Goal: Task Accomplishment & Management: Use online tool/utility

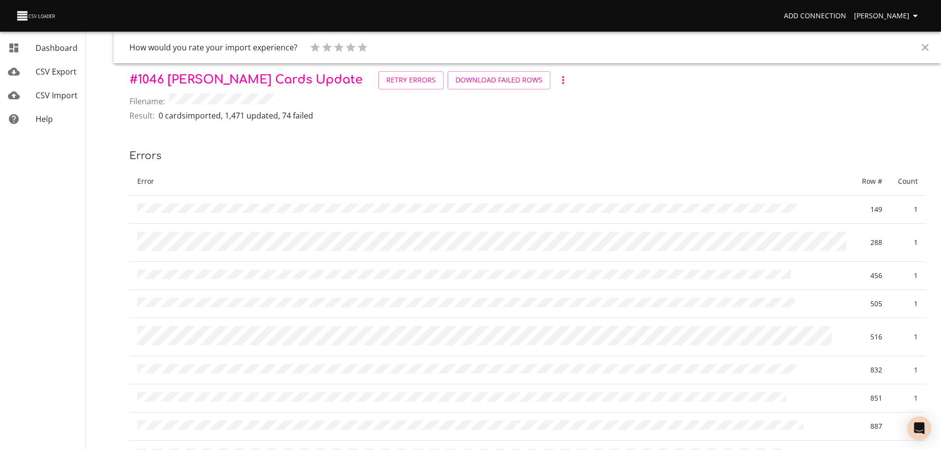
click at [63, 95] on span "CSV Import" at bounding box center [57, 95] width 42 height 11
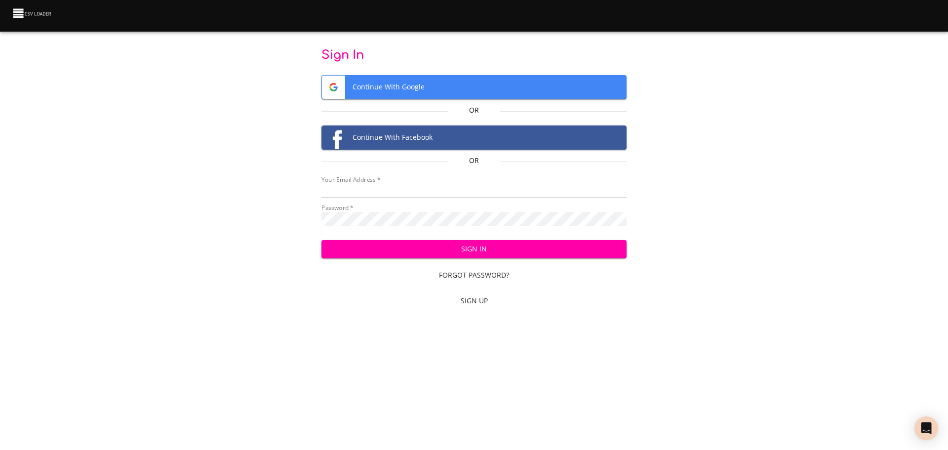
type input "cclaggett@k12.com"
click at [454, 246] on span "Sign In" at bounding box center [474, 249] width 290 height 12
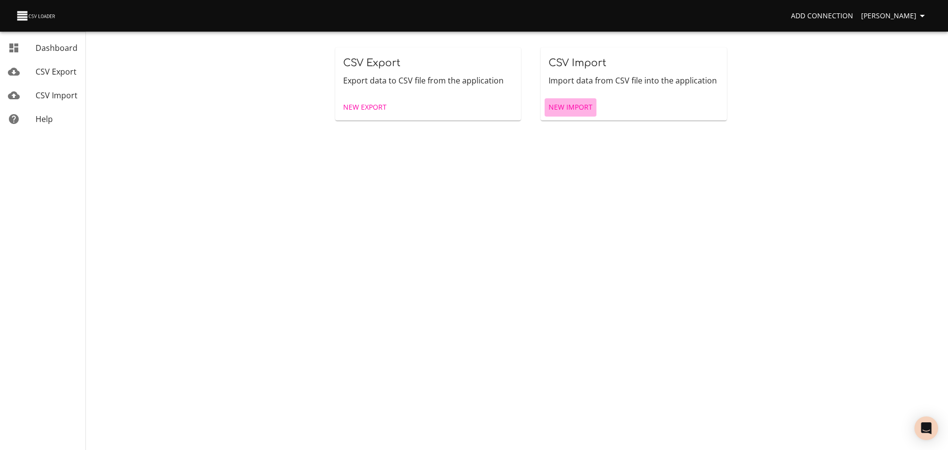
click at [571, 111] on span "New Import" at bounding box center [571, 107] width 44 height 12
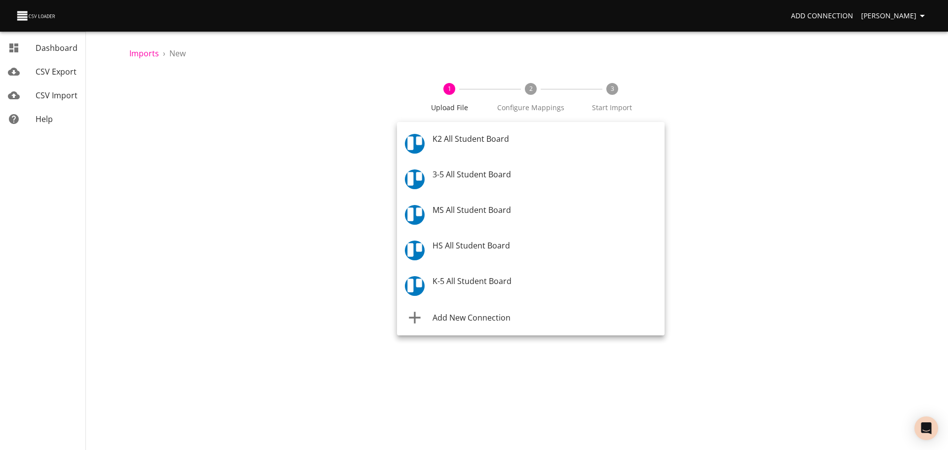
click at [426, 148] on body "Add Connection Celeste Claggett Dashboard CSV Export CSV Import Help Imports › …" at bounding box center [474, 225] width 948 height 450
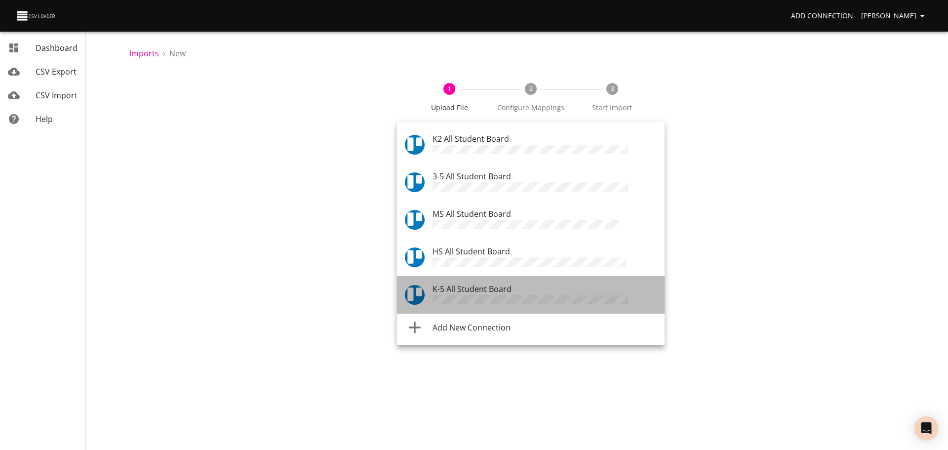
click at [431, 285] on div at bounding box center [419, 295] width 28 height 20
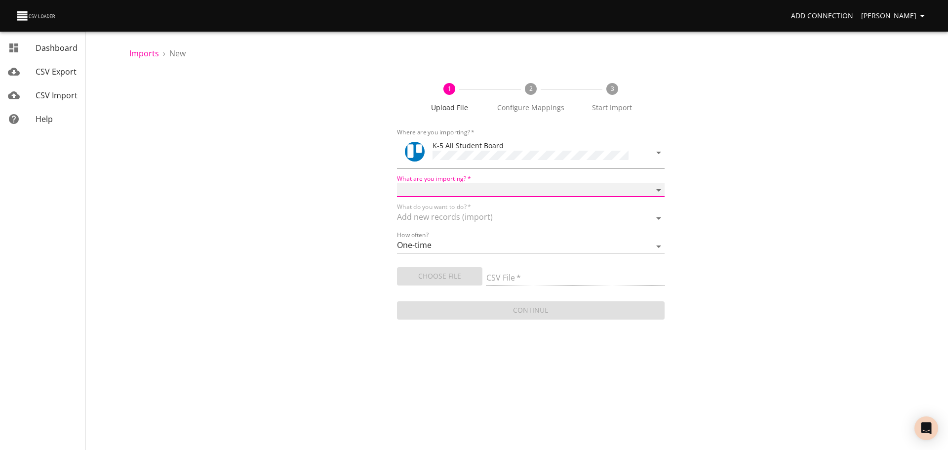
click at [442, 187] on select "Boards Cards Checkitems Checklists" at bounding box center [531, 190] width 268 height 14
select select "cards"
click at [397, 183] on select "Boards Cards Checkitems Checklists" at bounding box center [531, 190] width 268 height 14
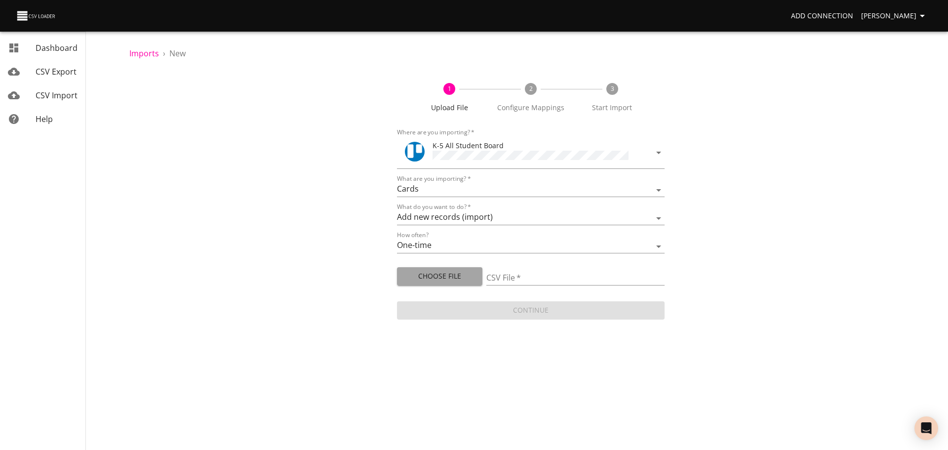
click at [431, 281] on button "Choose File" at bounding box center [439, 276] width 85 height 18
type input "ES 08172025.csv"
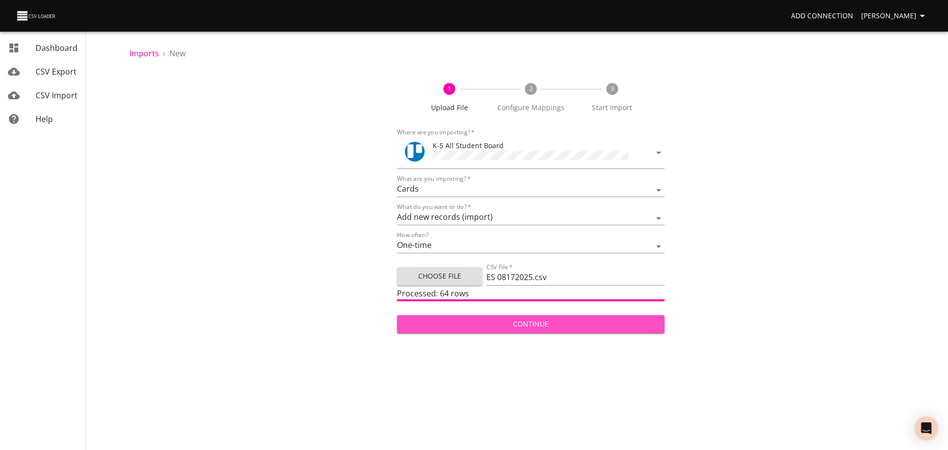
click at [599, 327] on span "Continue" at bounding box center [531, 324] width 252 height 12
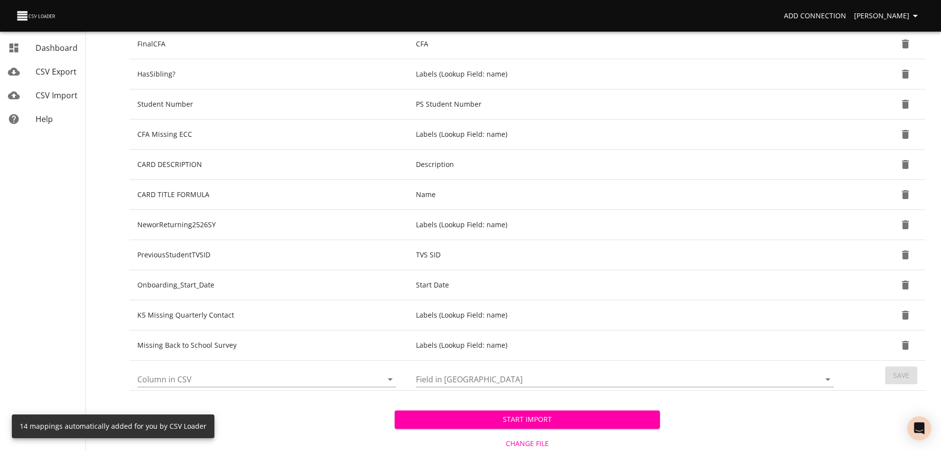
scroll to position [291, 0]
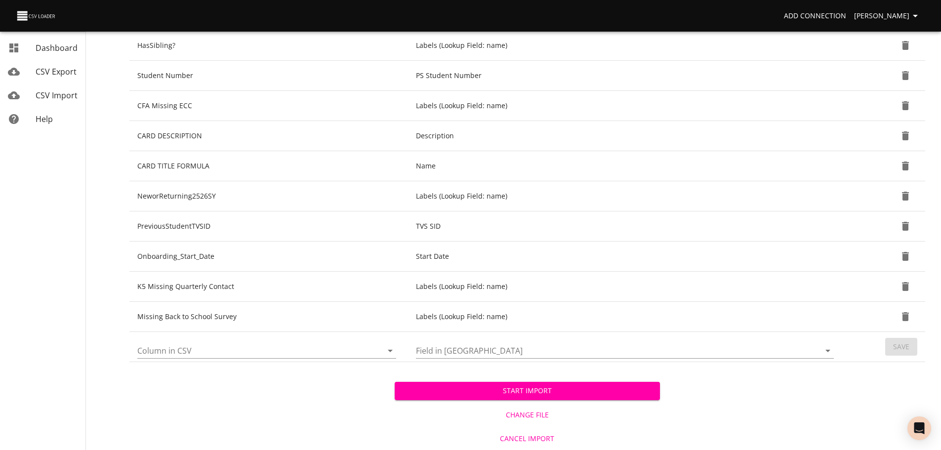
click at [388, 348] on icon "Open" at bounding box center [390, 351] width 12 height 12
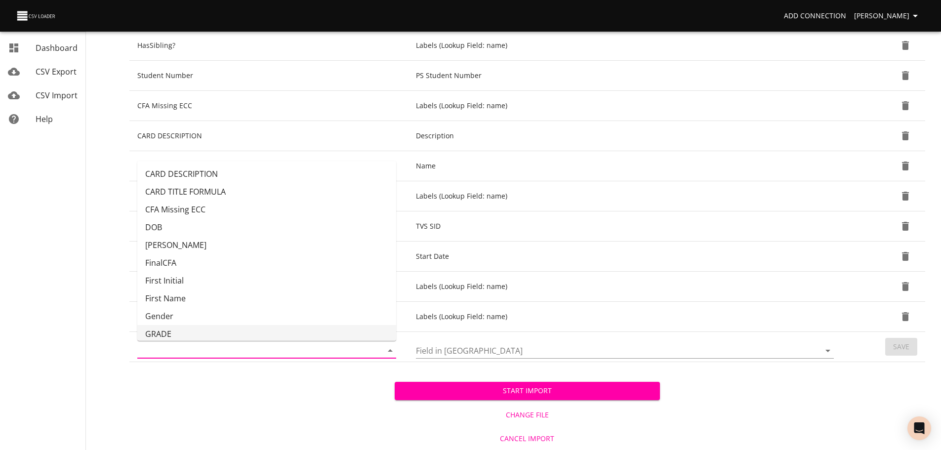
click at [302, 330] on li "GRADE" at bounding box center [266, 334] width 259 height 18
type input "GRADE"
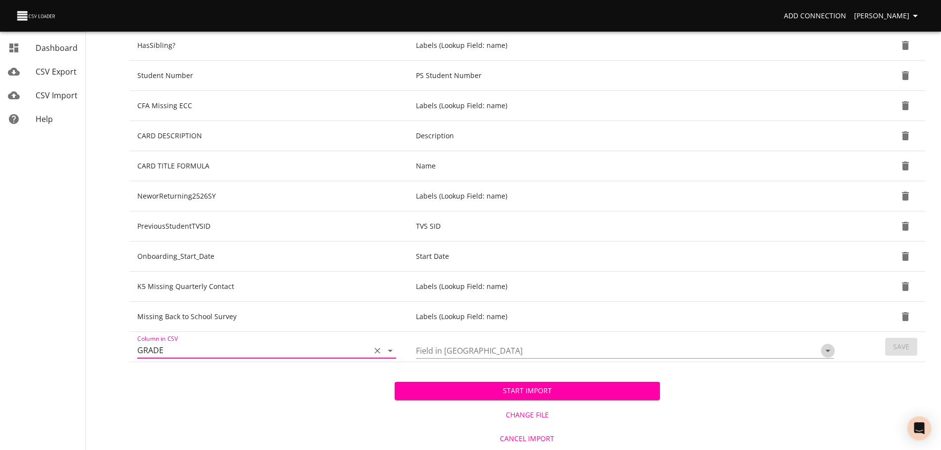
click at [827, 350] on icon "Open" at bounding box center [828, 351] width 12 height 12
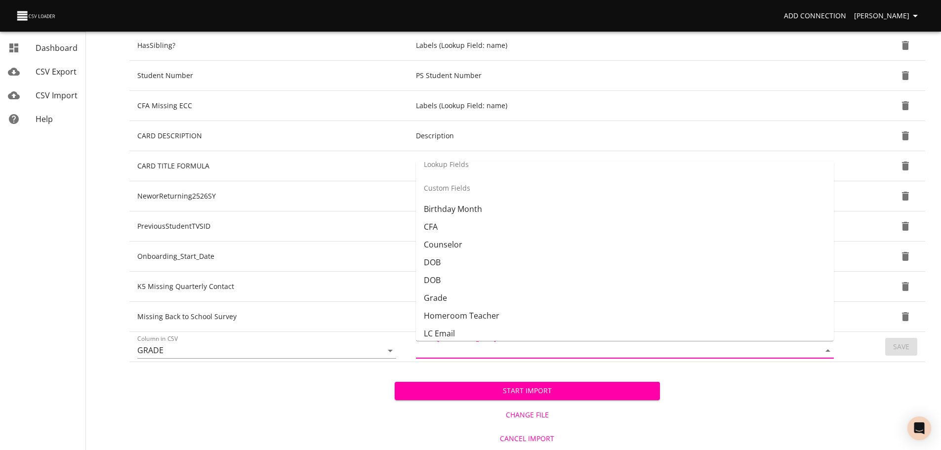
scroll to position [215, 0]
click at [711, 291] on li "Grade" at bounding box center [625, 297] width 418 height 18
type input "Grade"
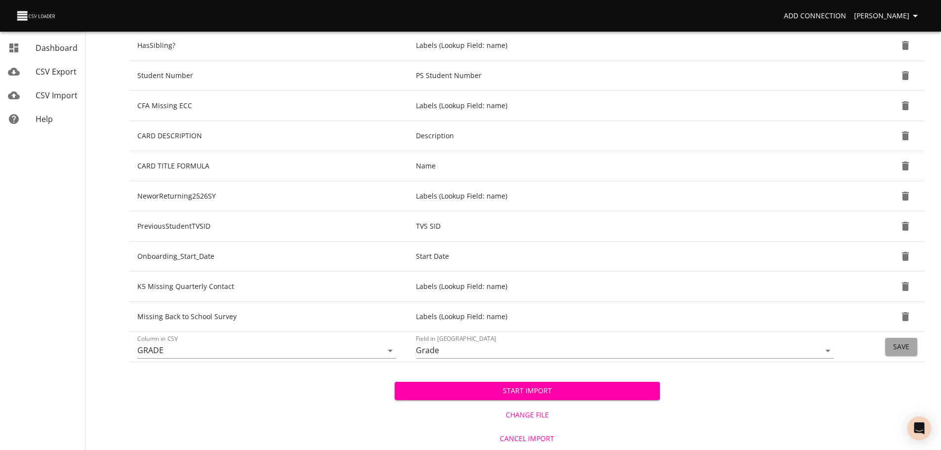
click at [888, 343] on button "Save" at bounding box center [901, 347] width 32 height 18
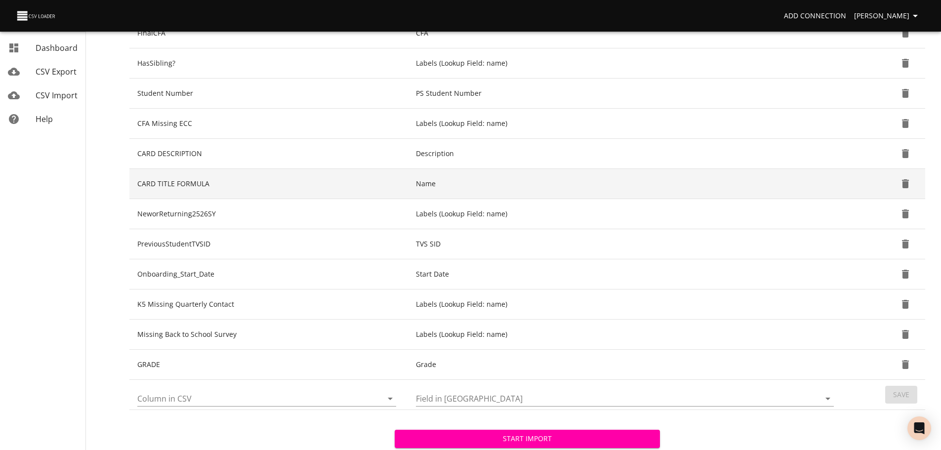
scroll to position [322, 0]
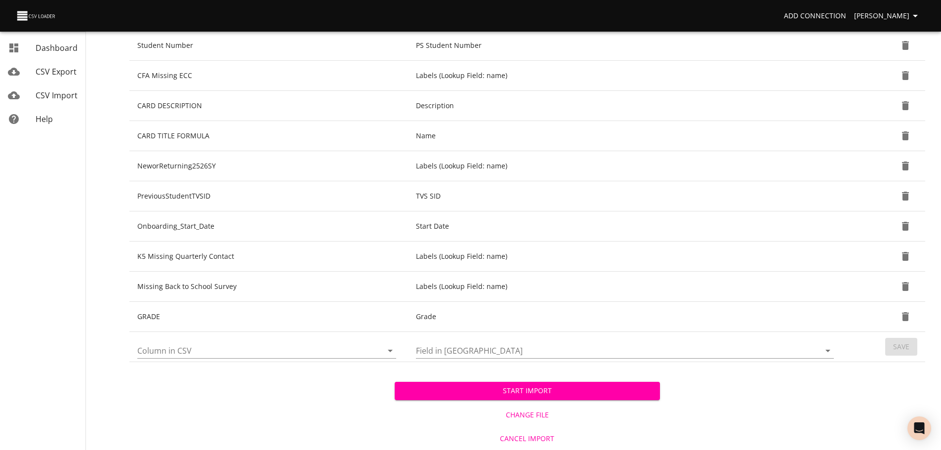
click at [422, 383] on button "Start Import" at bounding box center [527, 391] width 265 height 18
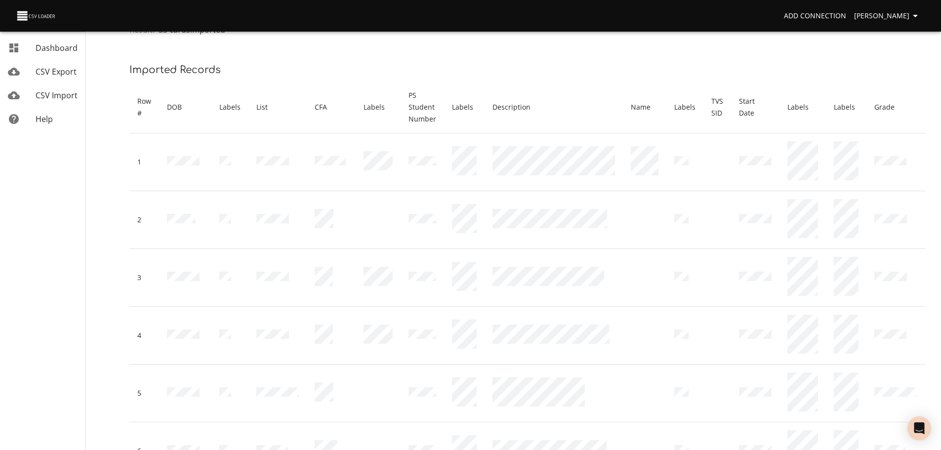
click at [64, 92] on span "CSV Import" at bounding box center [57, 95] width 42 height 11
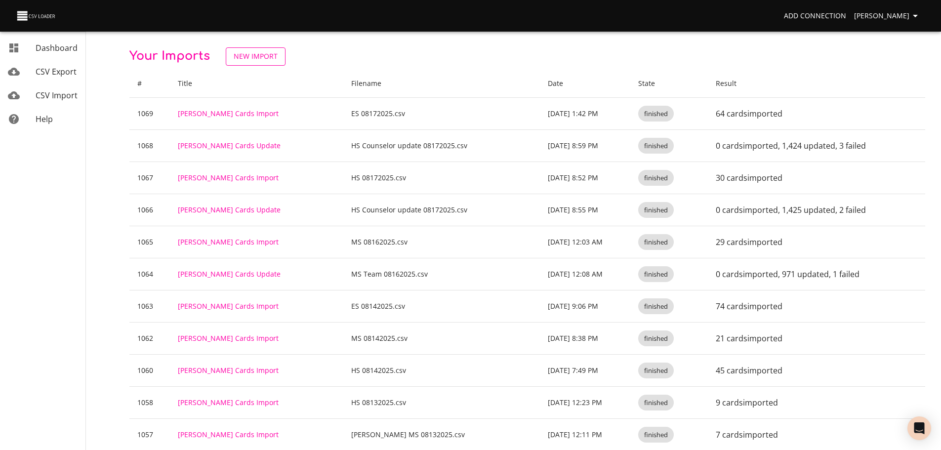
click at [265, 59] on span "New Import" at bounding box center [256, 56] width 44 height 12
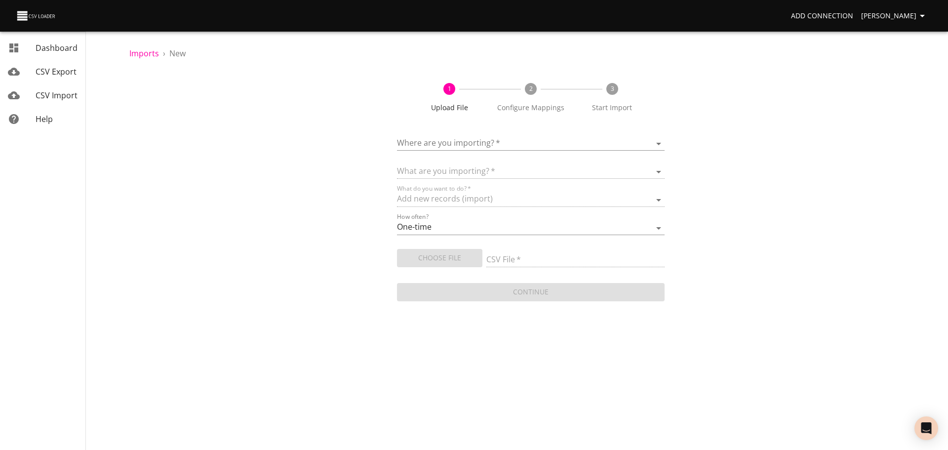
click at [443, 148] on body "Add Connection Celeste Claggett Dashboard CSV Export CSV Import Help Imports › …" at bounding box center [474, 225] width 948 height 450
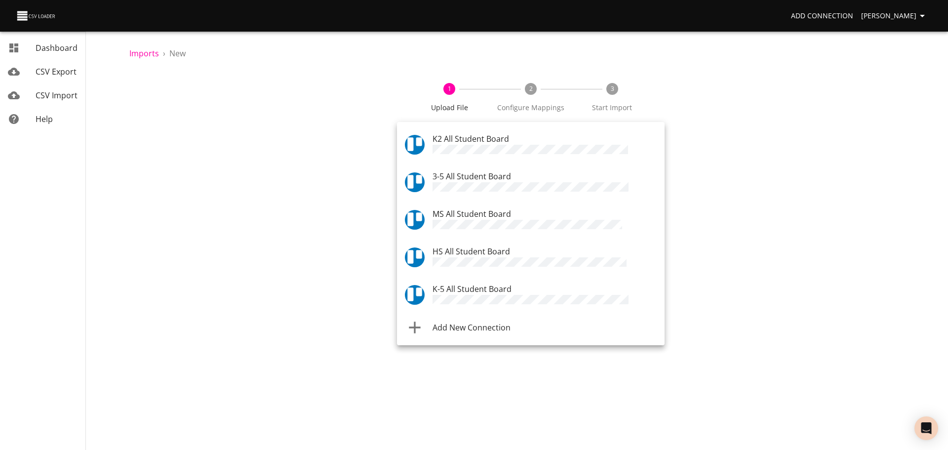
click at [455, 283] on span "K-5 All Student Board" at bounding box center [472, 288] width 79 height 11
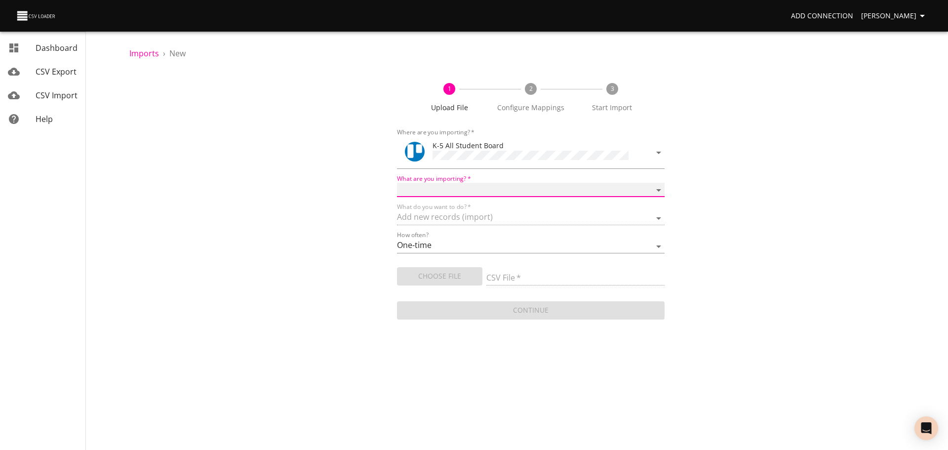
click at [460, 188] on select "Boards Cards Checkitems Checklists" at bounding box center [531, 190] width 268 height 14
select select "cards"
click at [397, 183] on select "Boards Cards Checkitems Checklists" at bounding box center [531, 190] width 268 height 14
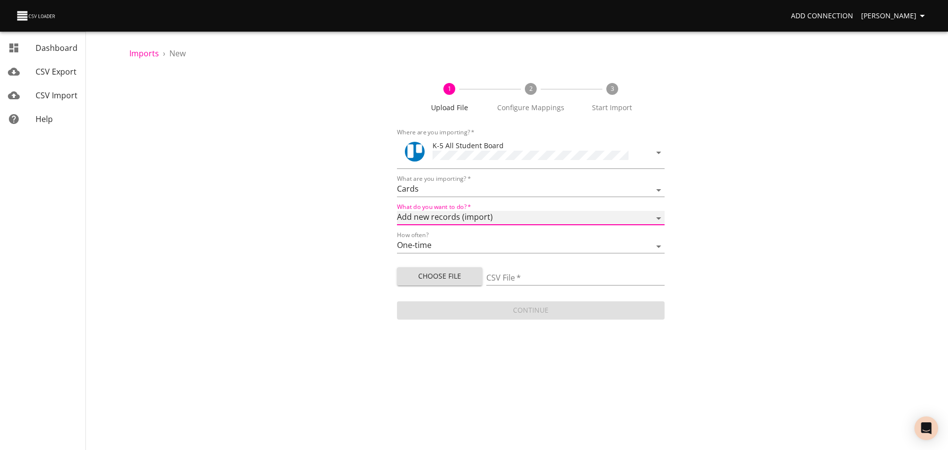
click at [451, 216] on select "Add new records (import) Update existing records (update) Add new and update ex…" at bounding box center [531, 218] width 268 height 14
select select "update"
click at [397, 211] on select "Add new records (import) Update existing records (update) Add new and update ex…" at bounding box center [531, 218] width 268 height 14
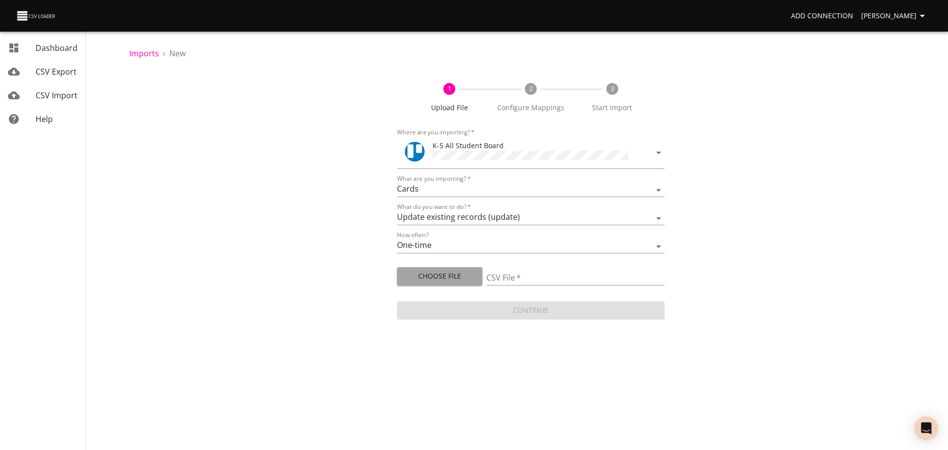
click at [444, 273] on span "Choose File" at bounding box center [440, 276] width 70 height 12
type input "ES 08172025.csv"
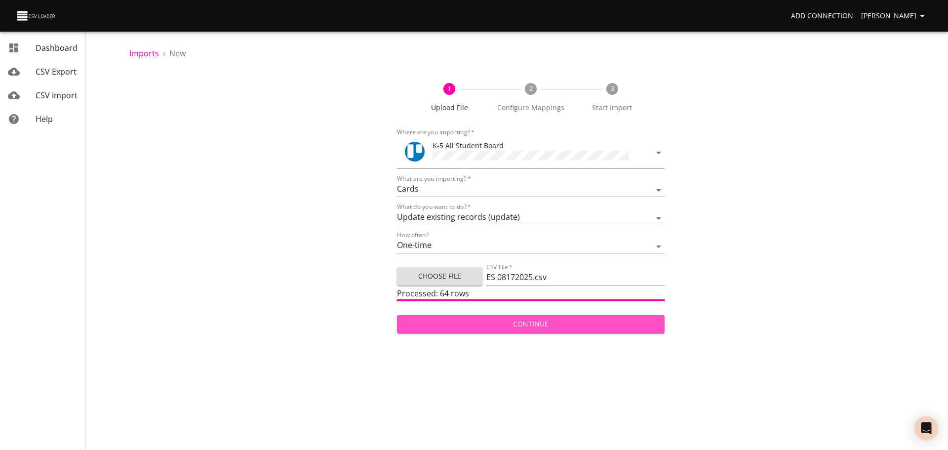
click at [468, 321] on span "Continue" at bounding box center [531, 324] width 252 height 12
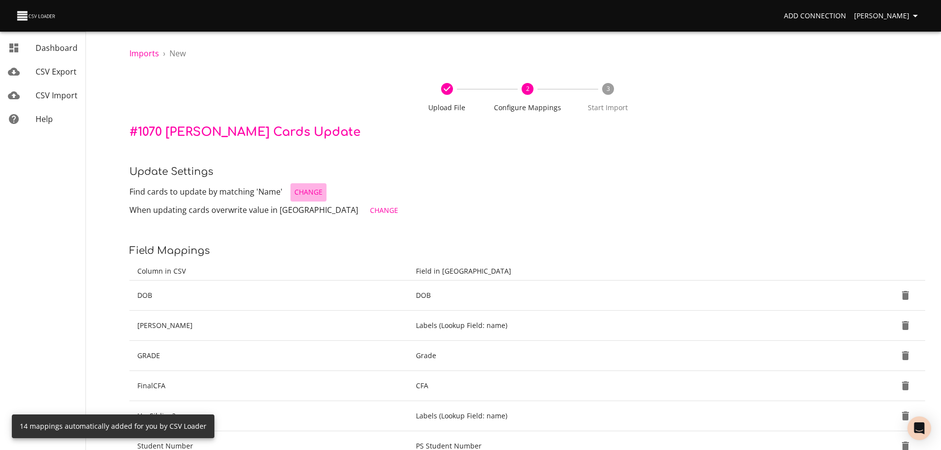
click at [299, 193] on span "Change" at bounding box center [308, 192] width 28 height 12
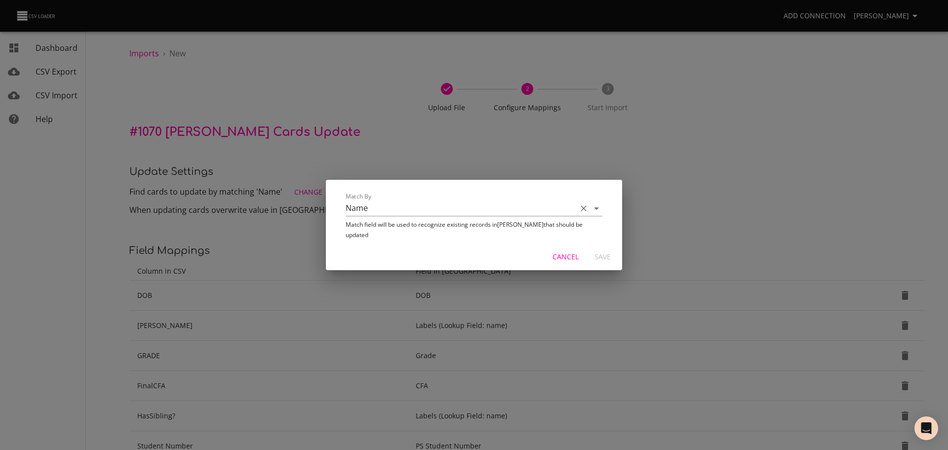
click at [582, 212] on icon "Clear" at bounding box center [584, 209] width 6 height 6
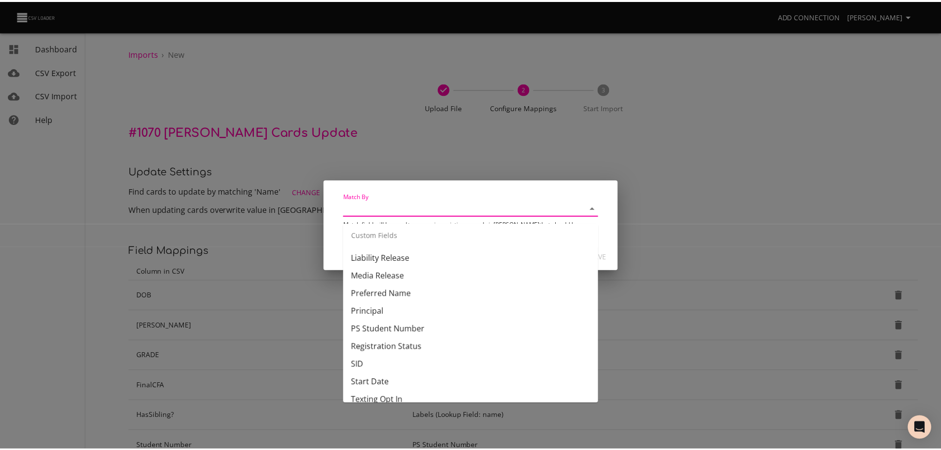
scroll to position [507, 0]
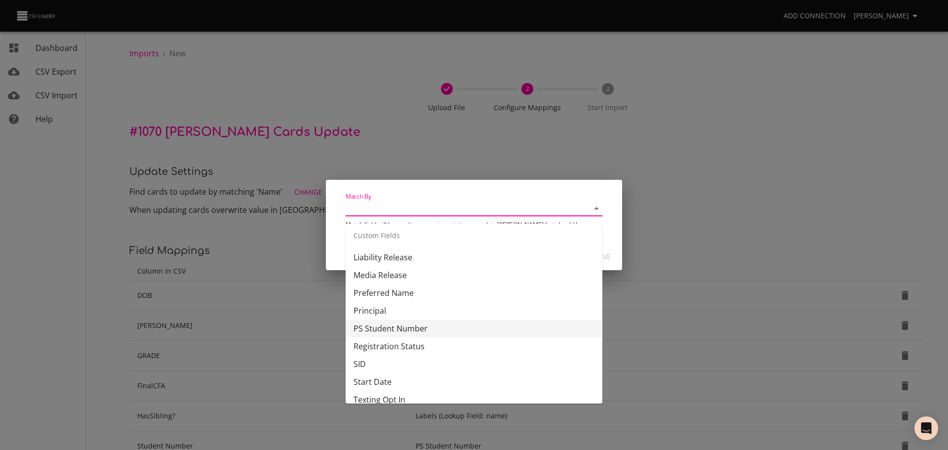
click at [499, 324] on li "PS Student Number" at bounding box center [474, 329] width 257 height 18
type input "PS Student Number"
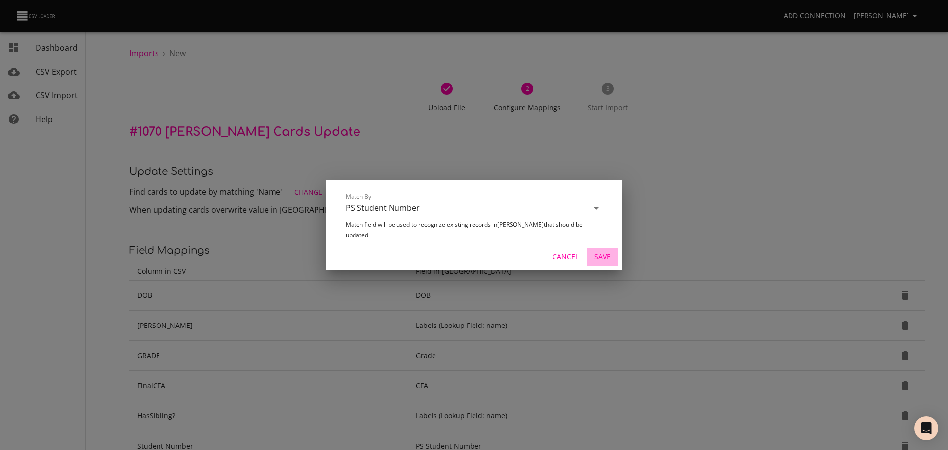
click at [596, 251] on span "Save" at bounding box center [603, 257] width 24 height 12
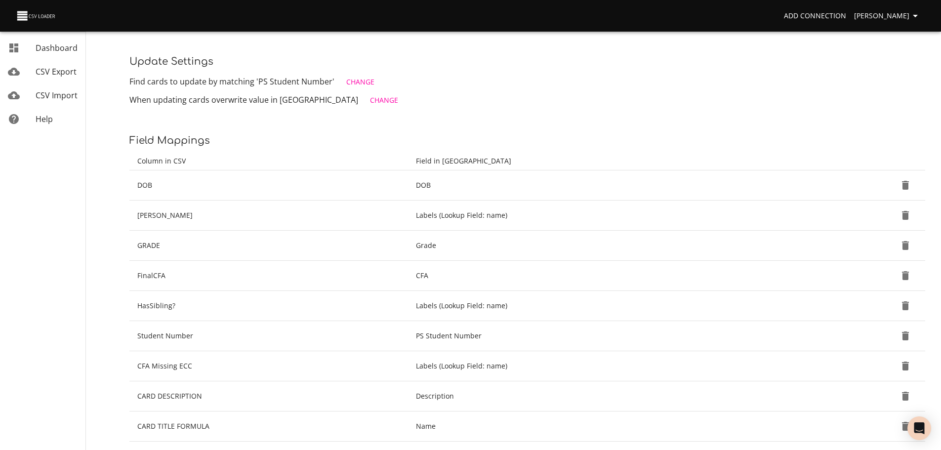
scroll to position [120, 0]
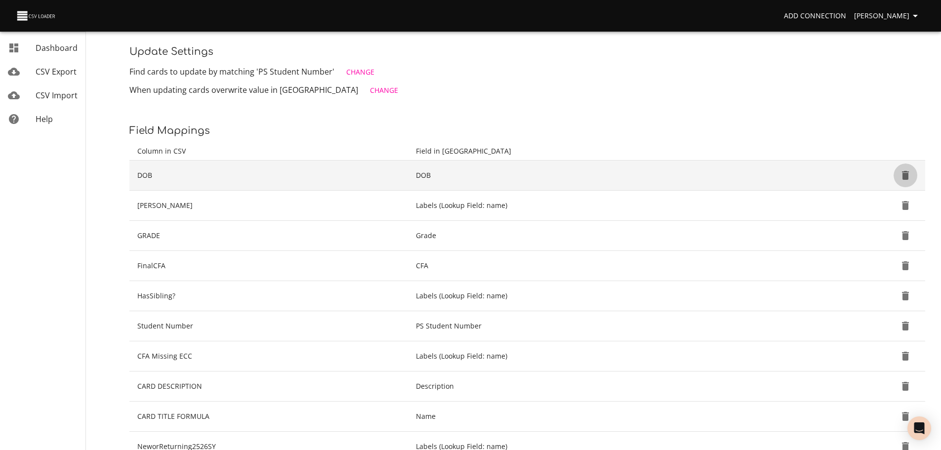
click at [902, 177] on icon "Delete" at bounding box center [905, 175] width 7 height 9
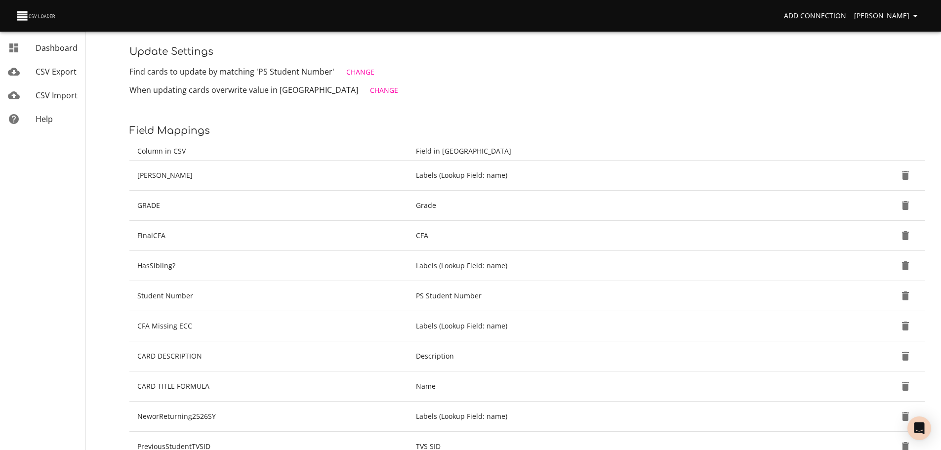
click at [902, 177] on icon "Delete" at bounding box center [905, 175] width 7 height 9
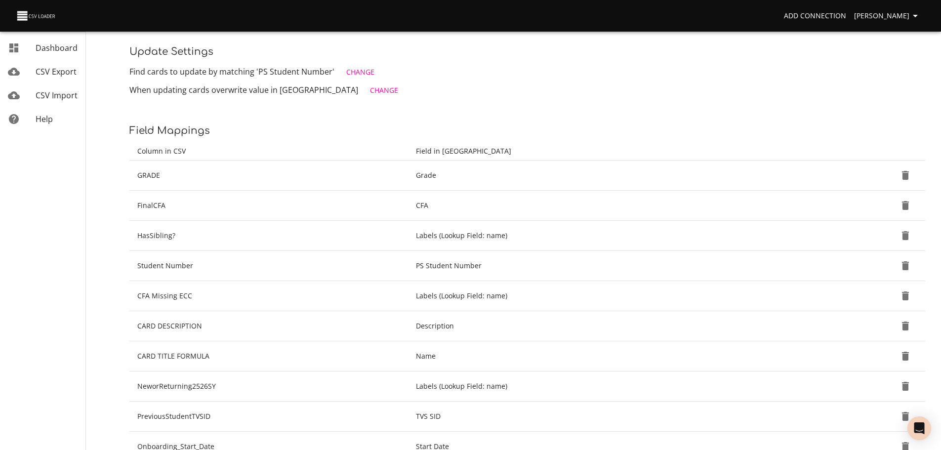
click at [902, 177] on icon "Delete" at bounding box center [905, 175] width 7 height 9
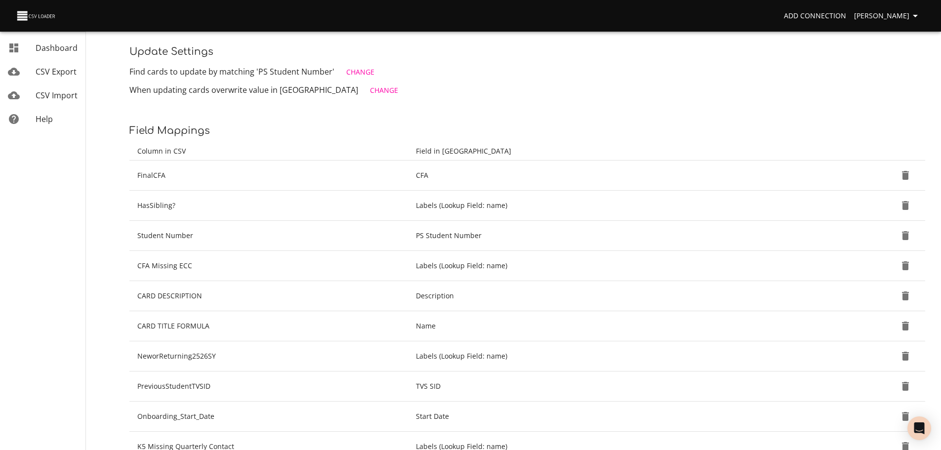
click at [902, 177] on icon "Delete" at bounding box center [905, 175] width 7 height 9
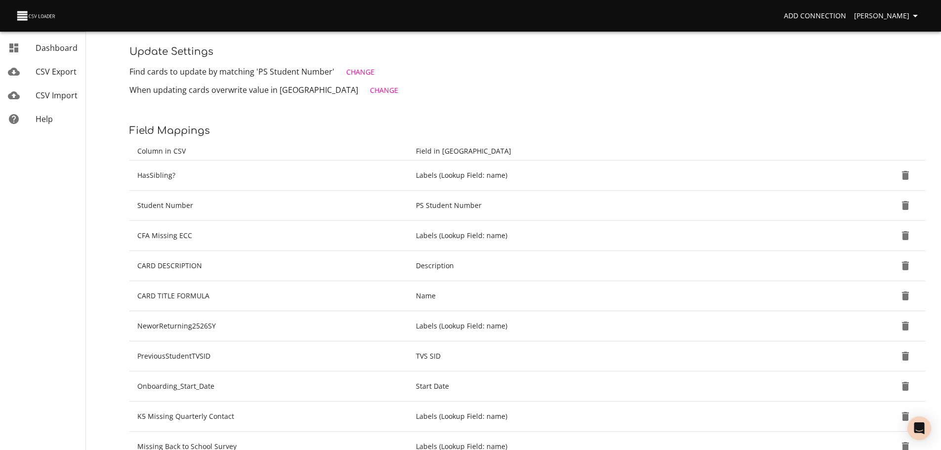
click at [902, 177] on icon "Delete" at bounding box center [905, 175] width 7 height 9
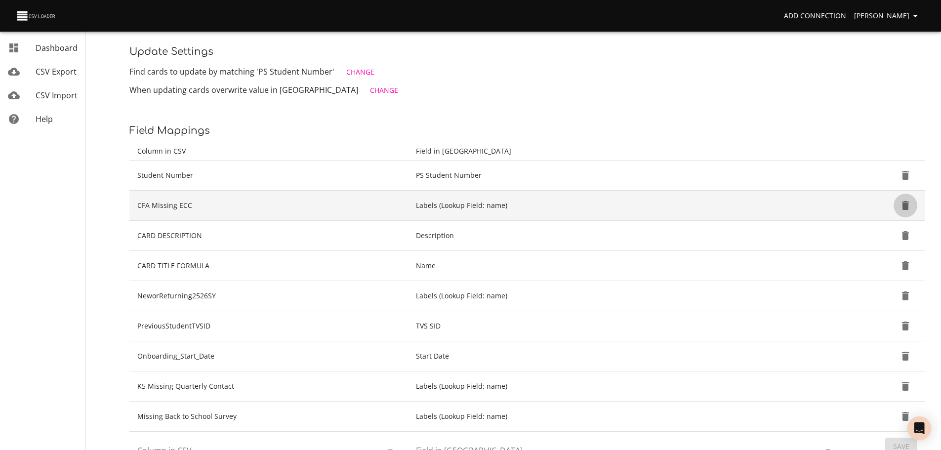
click at [909, 205] on icon "Delete" at bounding box center [905, 206] width 12 height 12
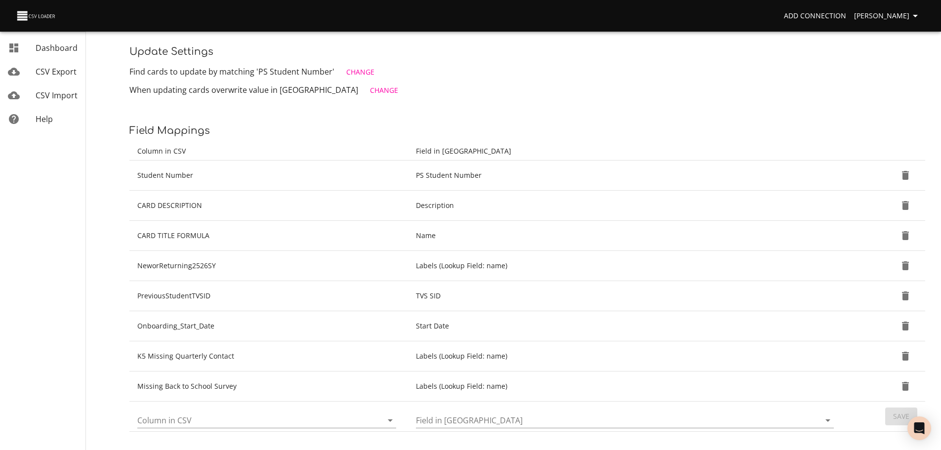
click at [909, 205] on icon "Delete" at bounding box center [905, 206] width 12 height 12
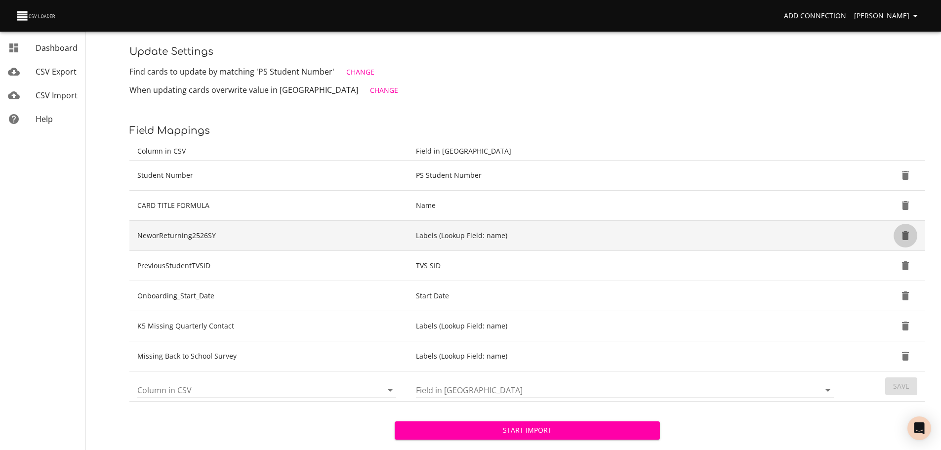
click at [904, 236] on icon "Delete" at bounding box center [905, 235] width 7 height 9
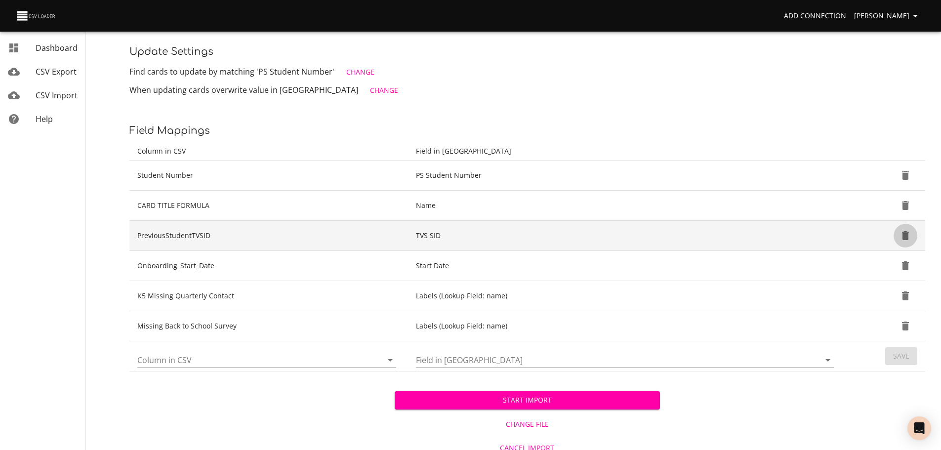
click at [903, 239] on icon "Delete" at bounding box center [905, 235] width 7 height 9
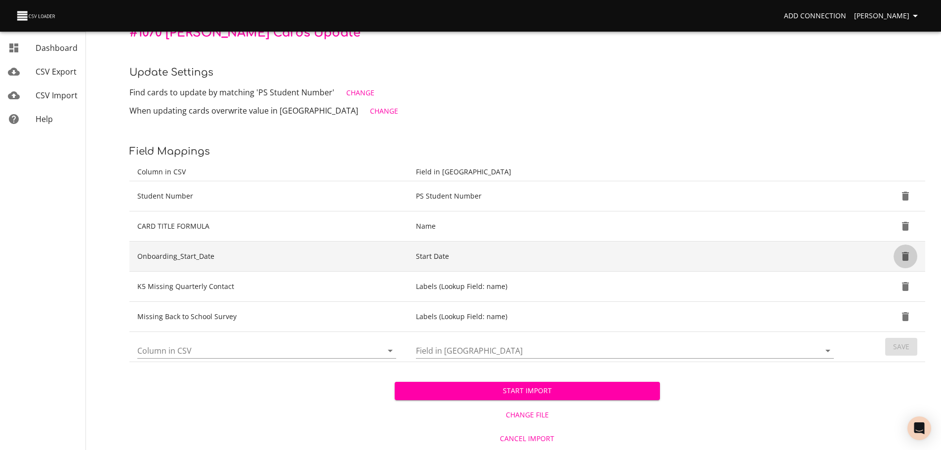
click at [904, 252] on icon "Delete" at bounding box center [905, 256] width 12 height 12
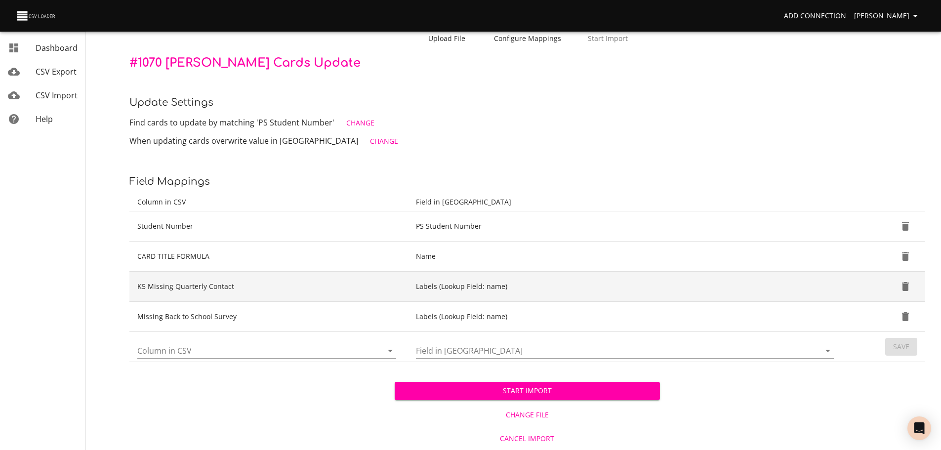
scroll to position [69, 0]
click at [904, 284] on icon "Delete" at bounding box center [905, 287] width 12 height 12
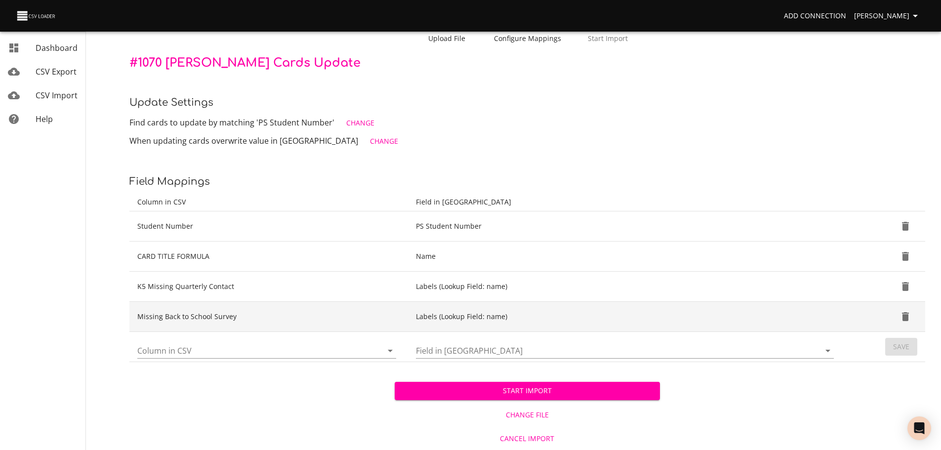
scroll to position [39, 0]
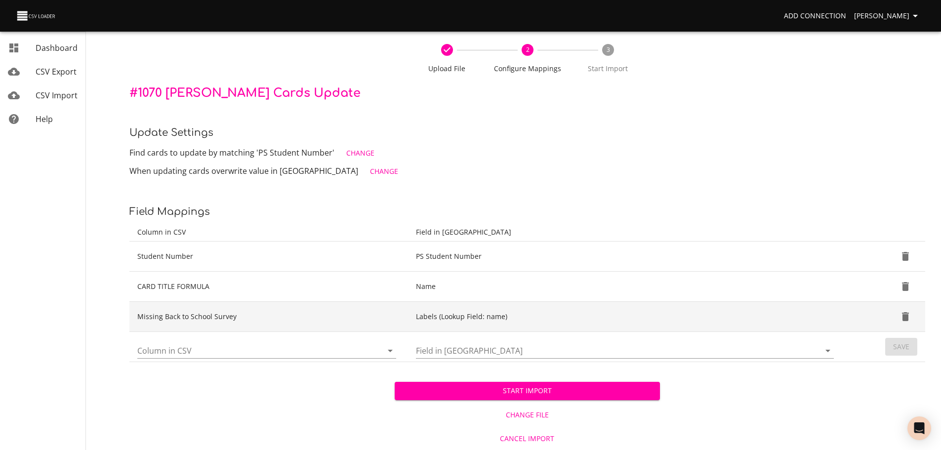
click at [903, 311] on icon "Delete" at bounding box center [905, 317] width 12 height 12
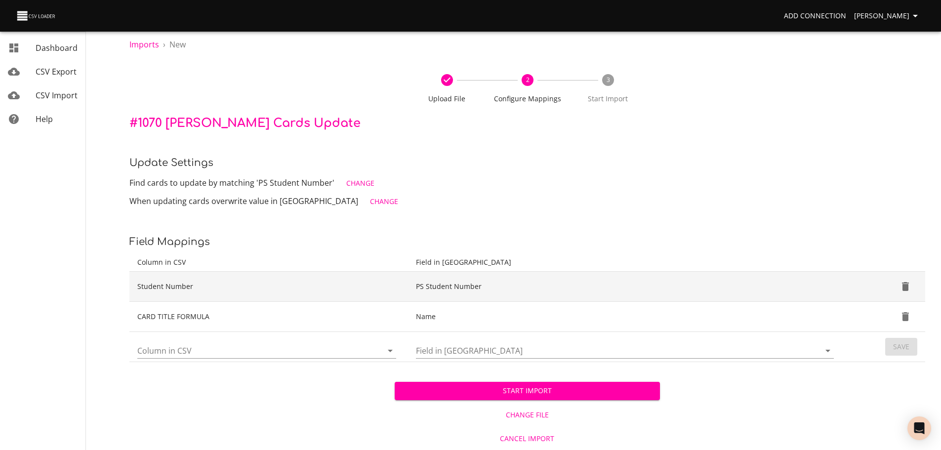
scroll to position [9, 0]
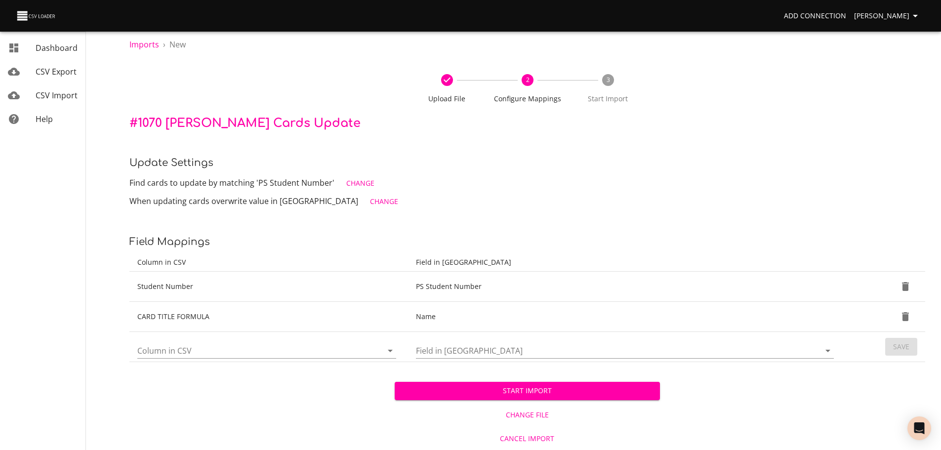
click at [587, 383] on button "Start Import" at bounding box center [527, 391] width 265 height 18
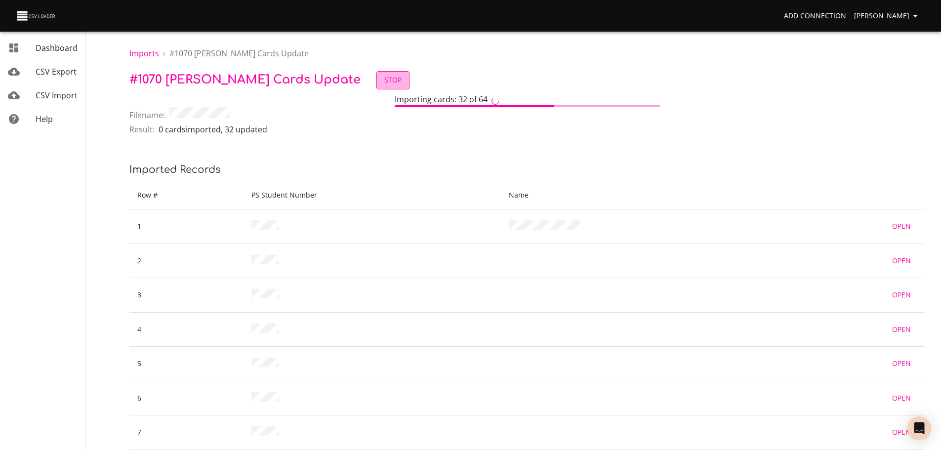
click at [384, 81] on span "Stop" at bounding box center [392, 80] width 17 height 12
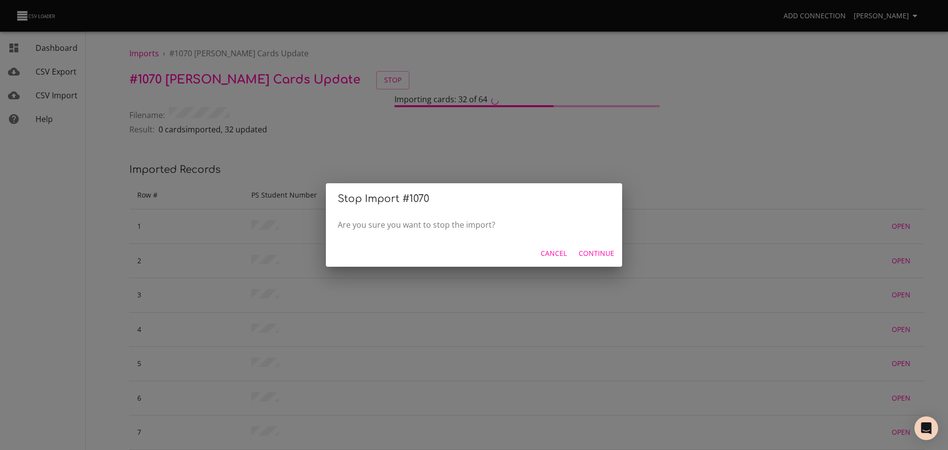
click at [583, 254] on span "Continue" at bounding box center [597, 253] width 36 height 12
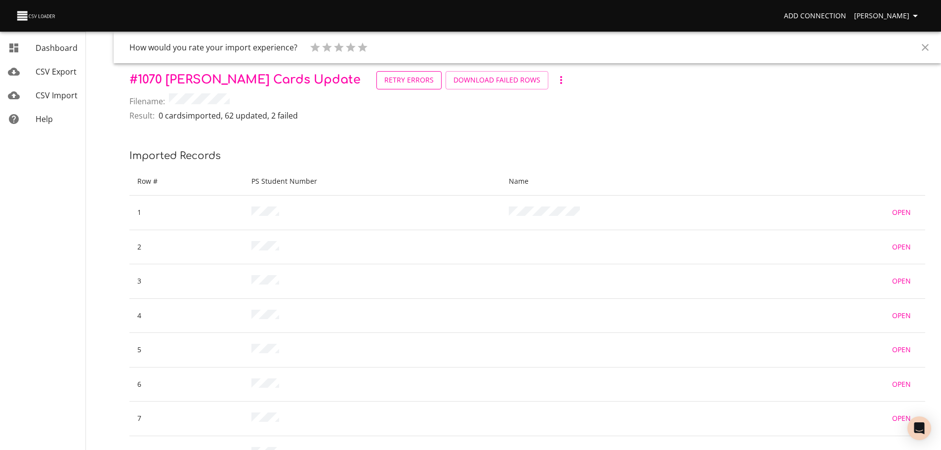
click at [384, 81] on span "Retry Errors" at bounding box center [408, 80] width 49 height 12
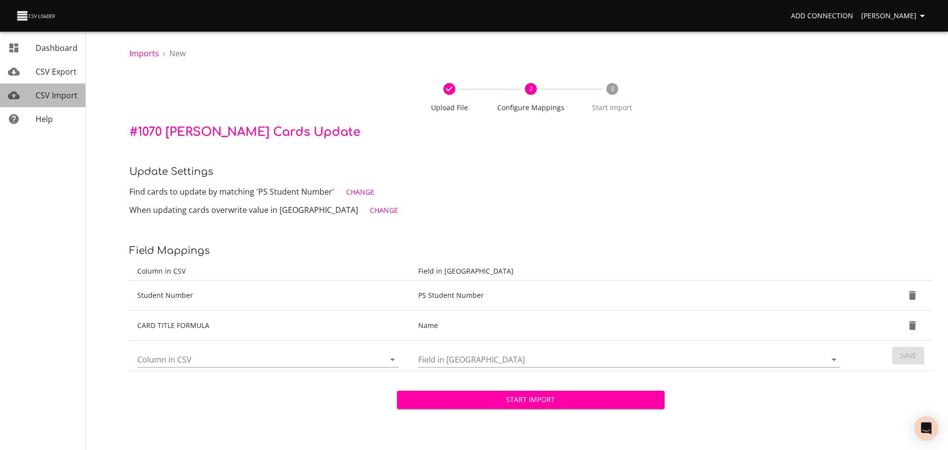
click at [64, 93] on span "CSV Import" at bounding box center [57, 95] width 42 height 11
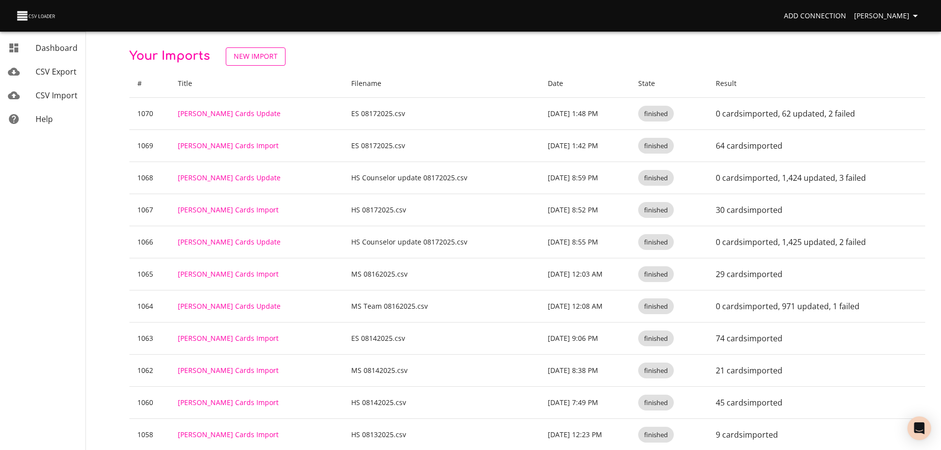
click at [263, 56] on span "New Import" at bounding box center [256, 56] width 44 height 12
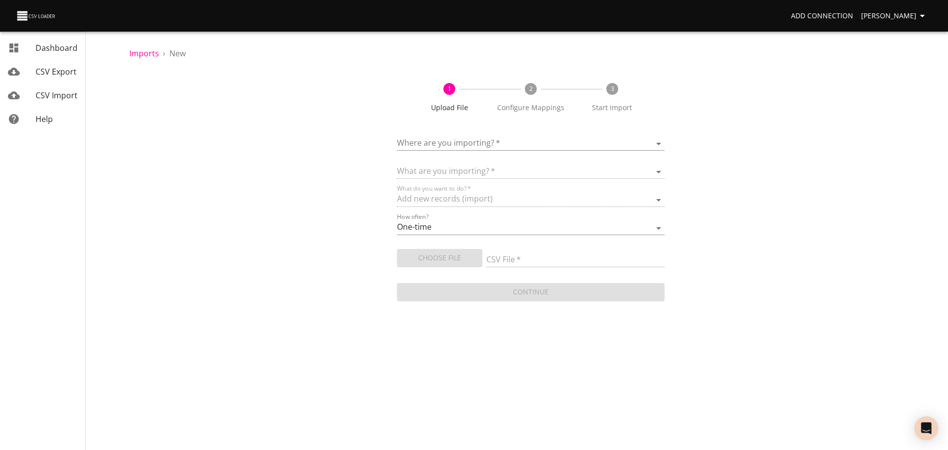
click at [438, 151] on form "Where are you importing?   * ​ What are you importing?   * What do you want to …" at bounding box center [531, 213] width 268 height 179
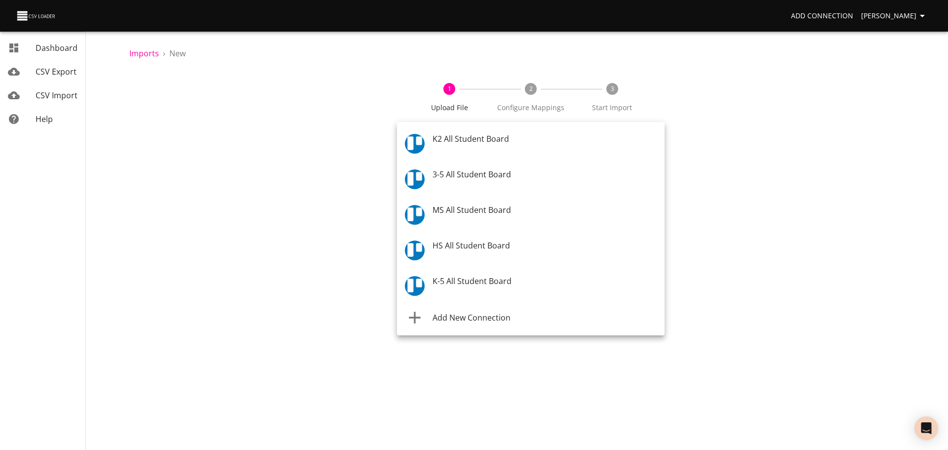
click at [439, 146] on body "Add Connection Celeste Claggett Dashboard CSV Export CSV Import Help Imports › …" at bounding box center [474, 225] width 948 height 450
click at [453, 283] on span "K-5 All Student Board" at bounding box center [472, 284] width 79 height 11
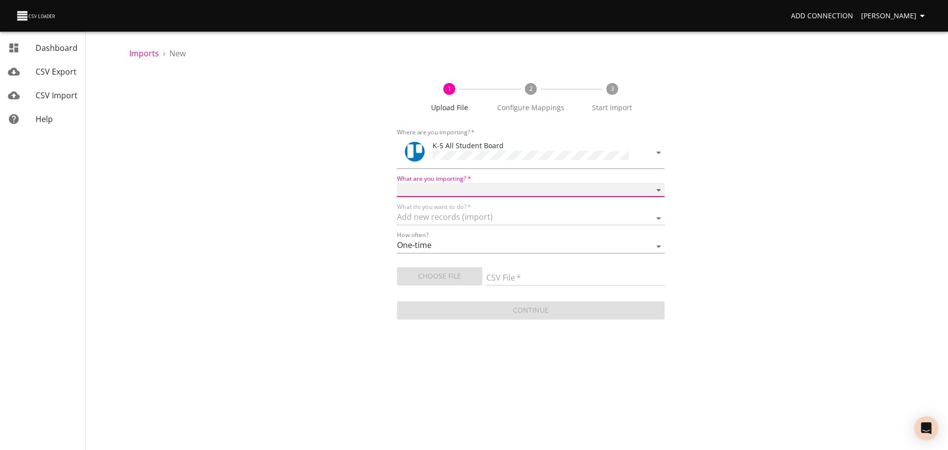
click at [461, 189] on select "Boards Cards Checkitems Checklists" at bounding box center [531, 190] width 268 height 14
select select "cards"
click at [397, 183] on select "Boards Cards Checkitems Checklists" at bounding box center [531, 190] width 268 height 14
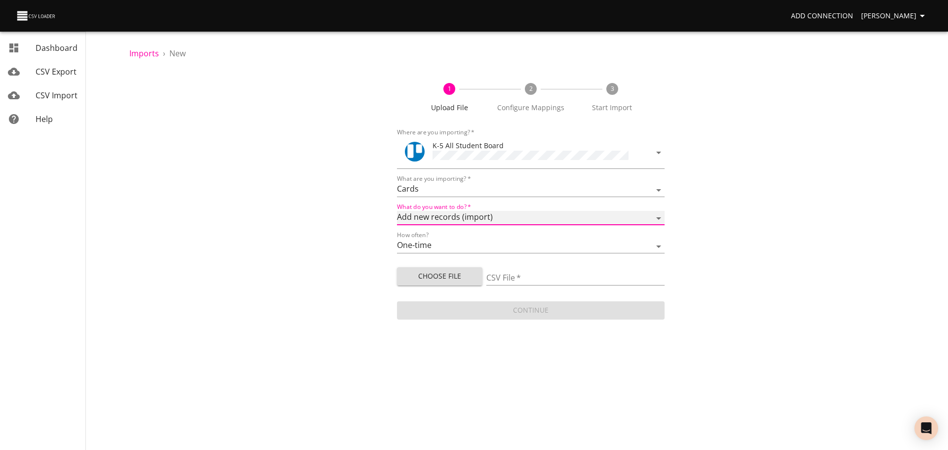
click at [447, 216] on select "Add new records (import) Update existing records (update) Add new and update ex…" at bounding box center [531, 218] width 268 height 14
select select "update"
click at [397, 211] on select "Add new records (import) Update existing records (update) Add new and update ex…" at bounding box center [531, 218] width 268 height 14
click at [442, 270] on span "Choose File" at bounding box center [440, 276] width 70 height 12
type input "ES 1 08172025.csv"
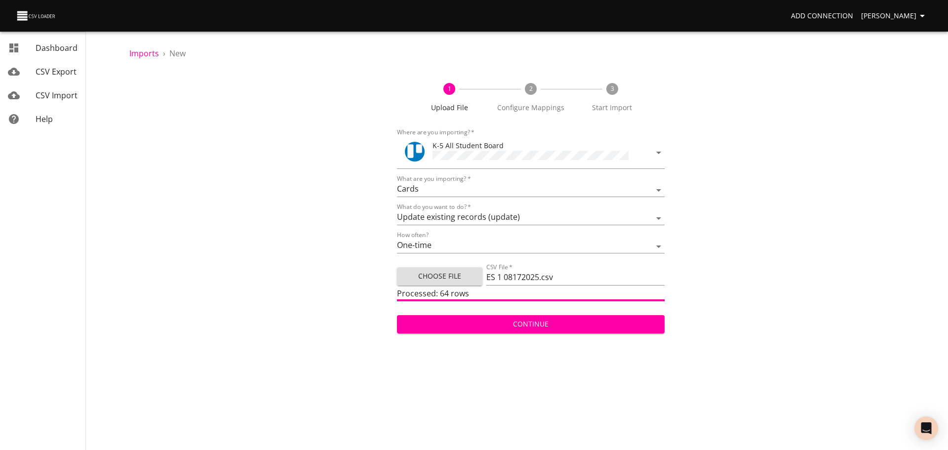
click at [474, 318] on span "Continue" at bounding box center [531, 324] width 252 height 12
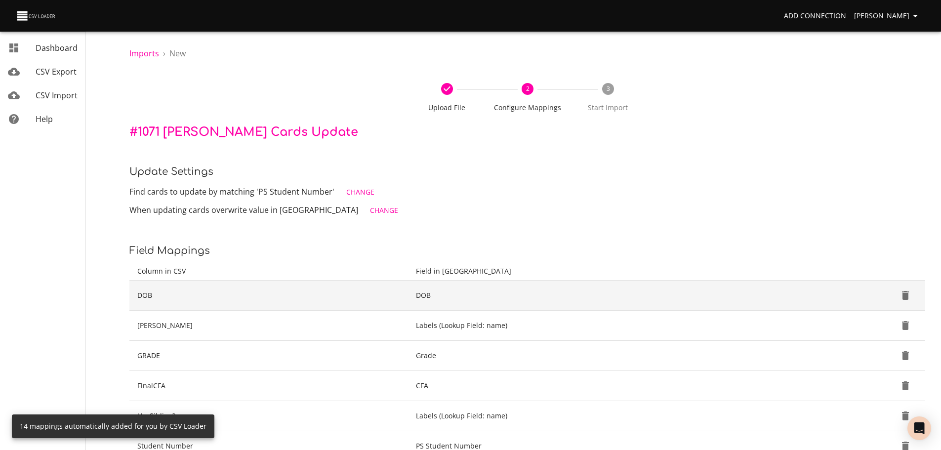
click at [909, 300] on icon "Delete" at bounding box center [905, 295] width 12 height 12
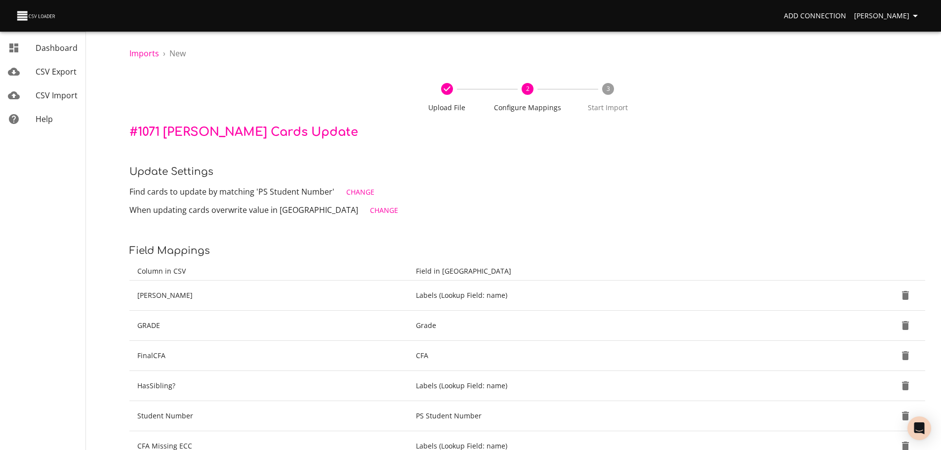
click at [909, 300] on icon "Delete" at bounding box center [905, 295] width 12 height 12
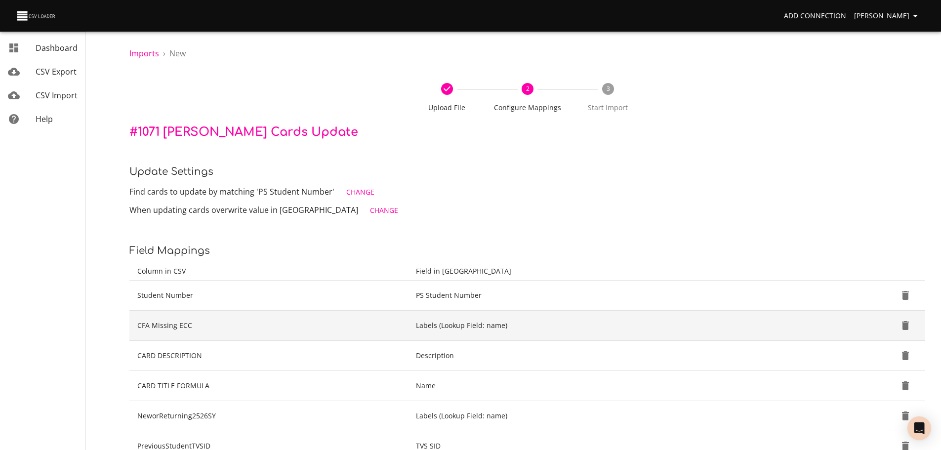
click at [909, 328] on icon "Delete" at bounding box center [905, 326] width 12 height 12
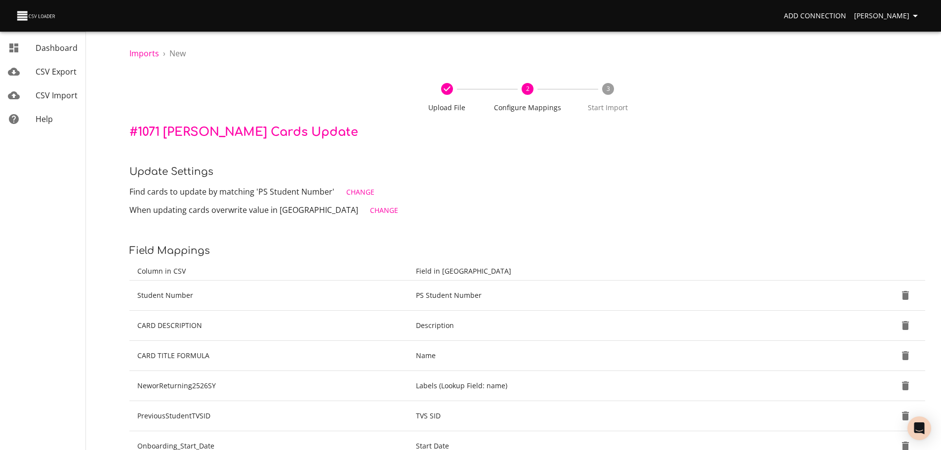
click at [909, 328] on icon "Delete" at bounding box center [905, 326] width 12 height 12
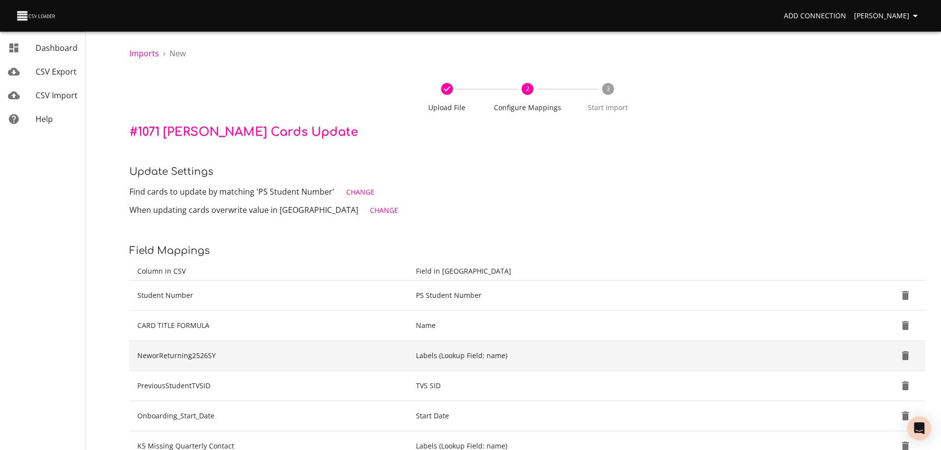
click at [906, 359] on icon "Delete" at bounding box center [905, 355] width 7 height 9
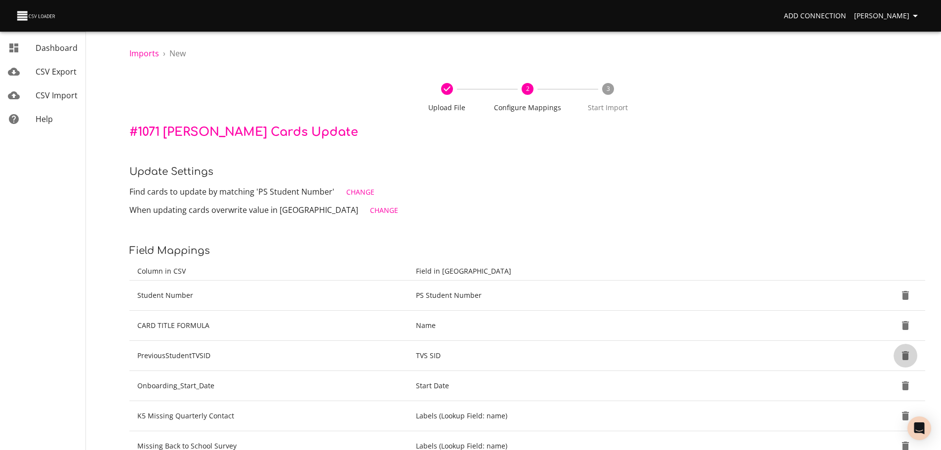
click at [906, 359] on icon "Delete" at bounding box center [905, 355] width 7 height 9
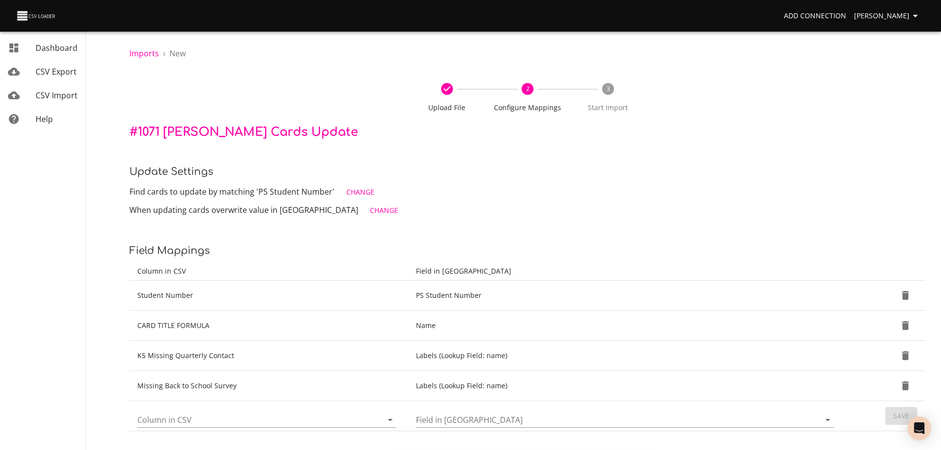
click at [906, 359] on icon "Delete" at bounding box center [905, 355] width 7 height 9
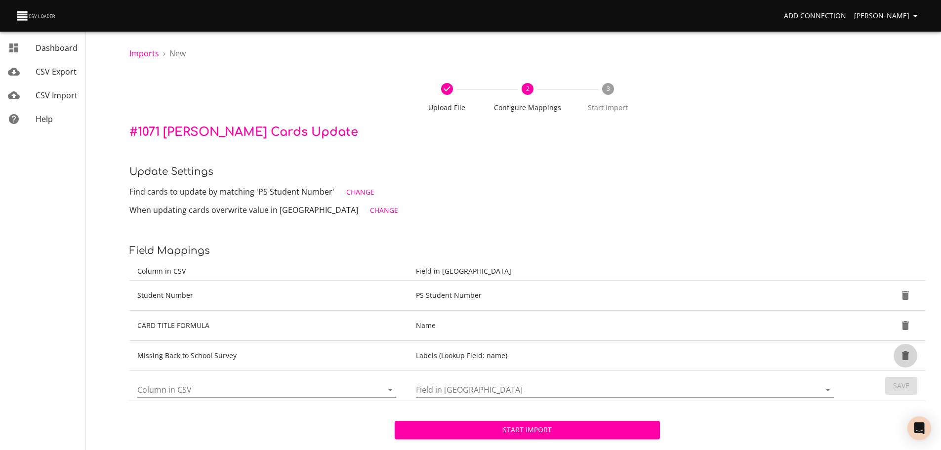
click at [906, 359] on icon "Delete" at bounding box center [905, 355] width 7 height 9
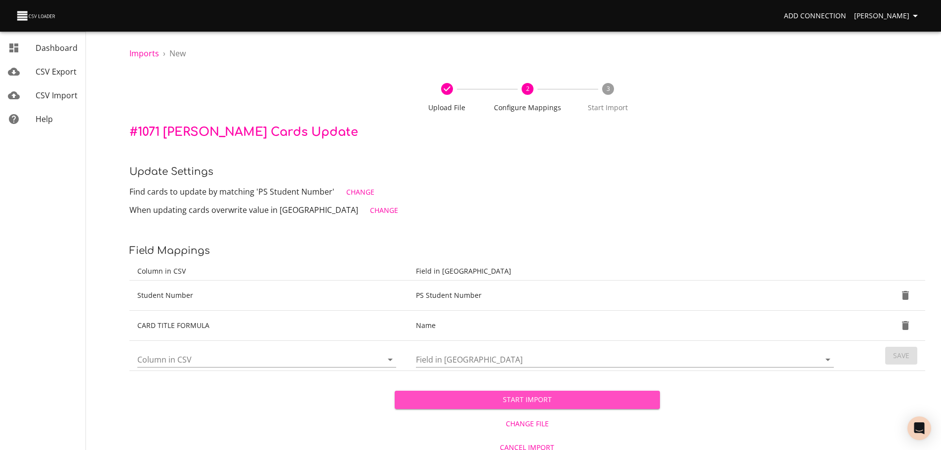
click at [584, 404] on span "Start Import" at bounding box center [527, 400] width 249 height 12
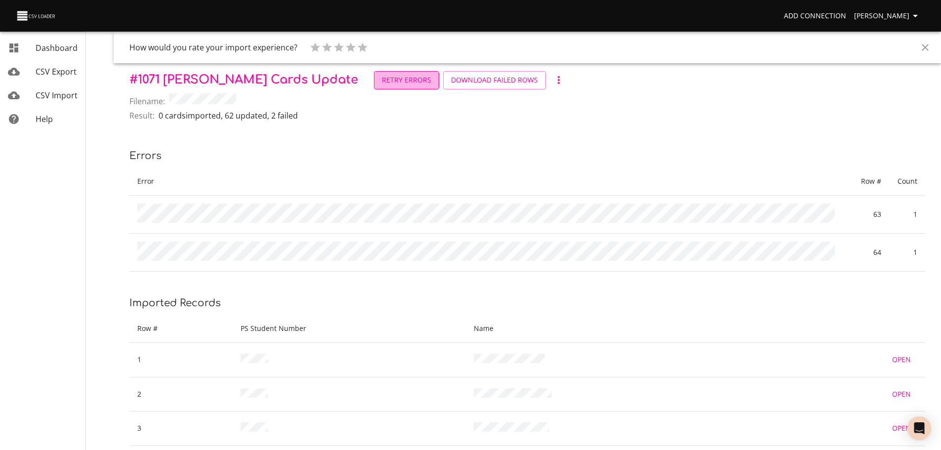
click at [382, 81] on span "Retry Errors" at bounding box center [406, 80] width 49 height 12
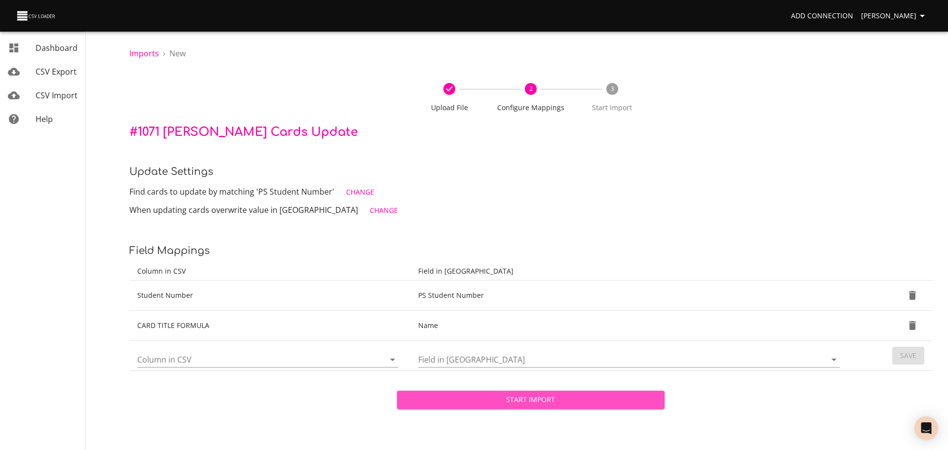
click at [503, 405] on span "Start Import" at bounding box center [531, 400] width 252 height 12
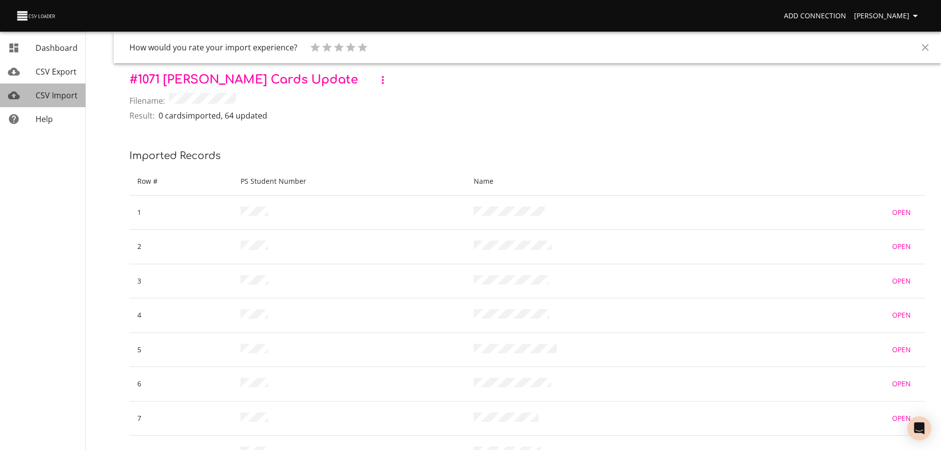
click at [61, 102] on link "CSV Import" at bounding box center [42, 95] width 85 height 24
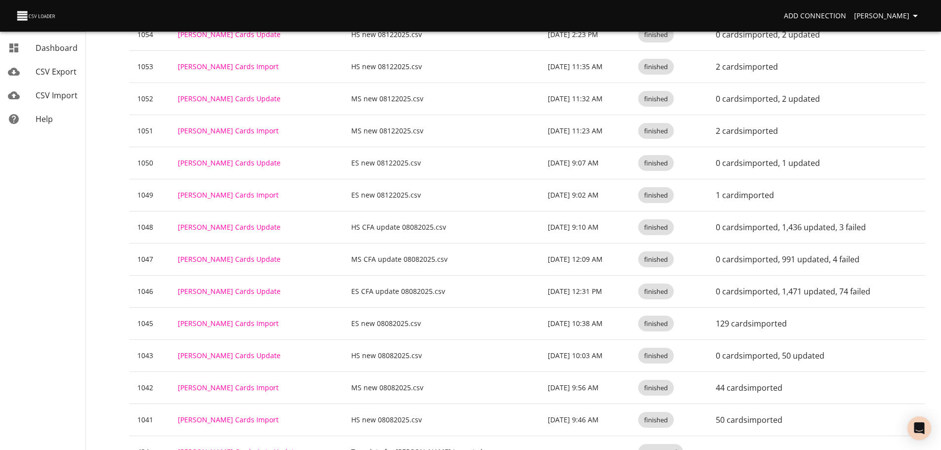
scroll to position [561, 0]
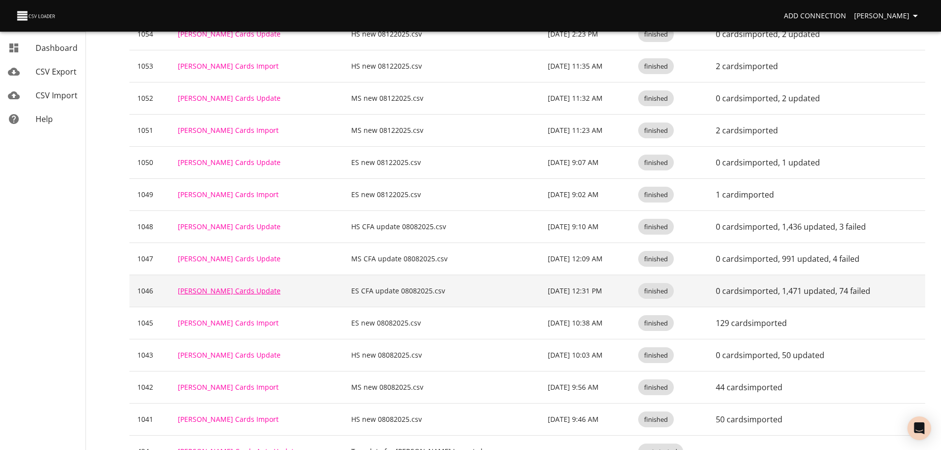
click at [233, 289] on link "[PERSON_NAME] Cards Update" at bounding box center [229, 290] width 103 height 9
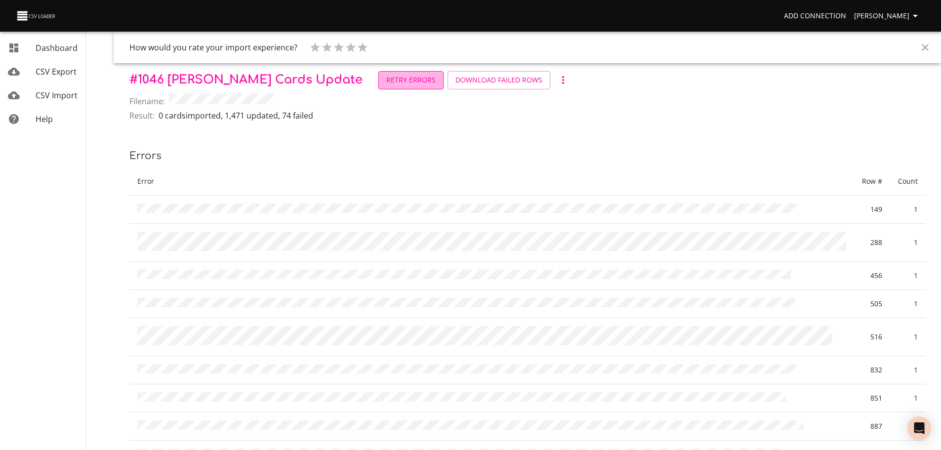
click at [386, 79] on span "Retry Errors" at bounding box center [410, 80] width 49 height 12
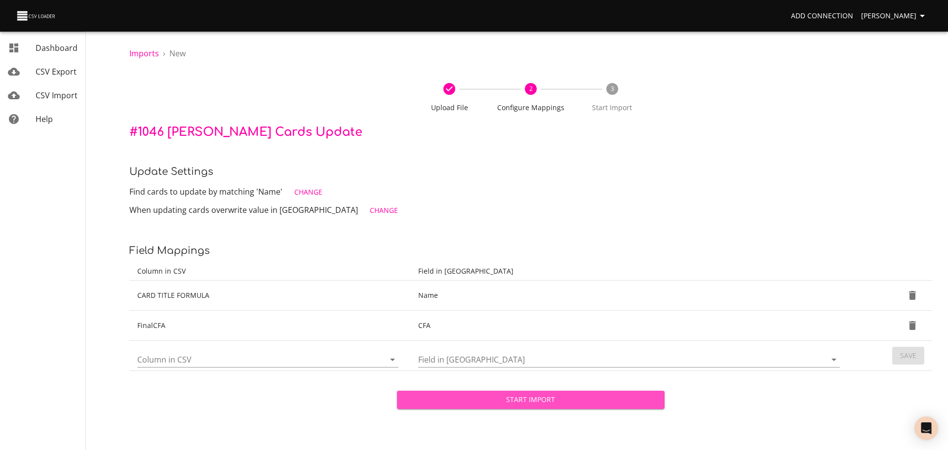
click at [497, 404] on span "Start Import" at bounding box center [531, 400] width 252 height 12
